Goal: Find specific page/section: Find specific page/section

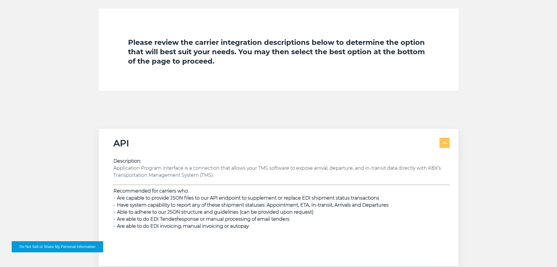
scroll to position [819, 0]
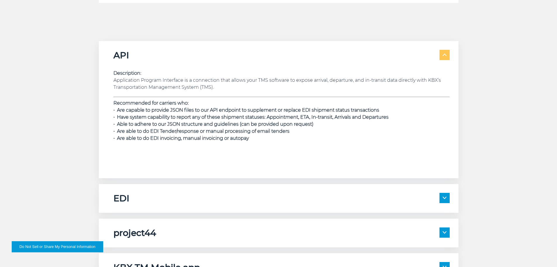
click at [449, 196] on span at bounding box center [445, 198] width 10 height 10
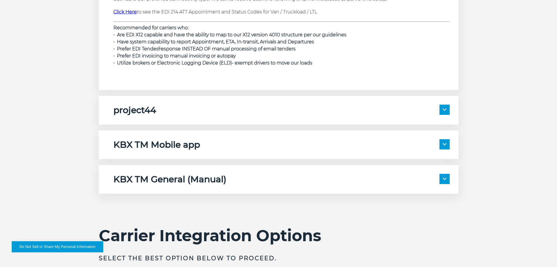
scroll to position [1053, 0]
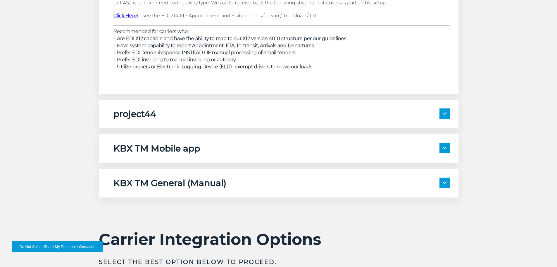
click at [446, 150] on span at bounding box center [445, 148] width 10 height 10
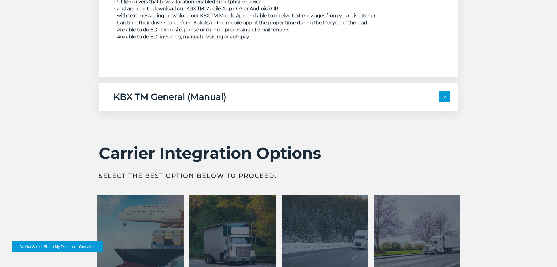
scroll to position [1404, 0]
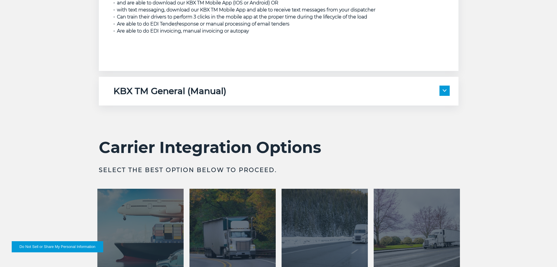
click at [447, 90] on span at bounding box center [445, 90] width 10 height 10
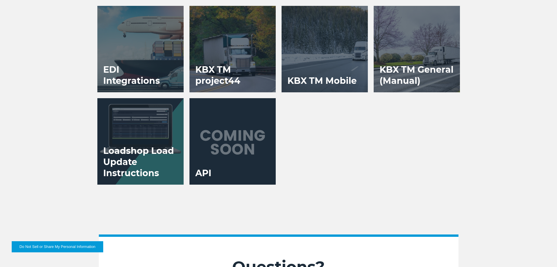
scroll to position [1609, 0]
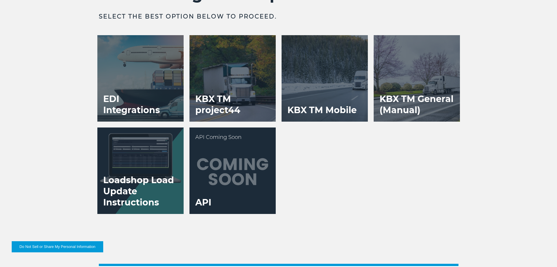
click at [229, 171] on div at bounding box center [233, 170] width 86 height 86
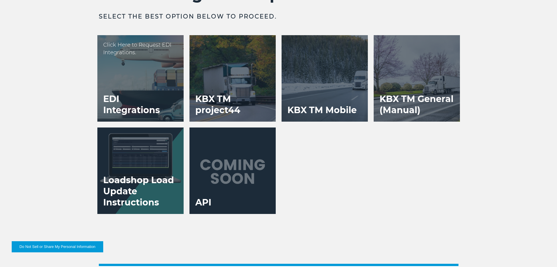
click at [142, 98] on h3 "EDI Integrations" at bounding box center [140, 104] width 86 height 34
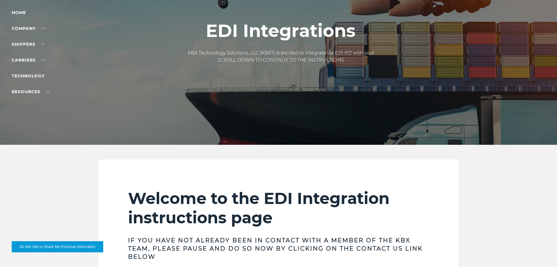
scroll to position [146, 0]
